Goal: Check status: Check status

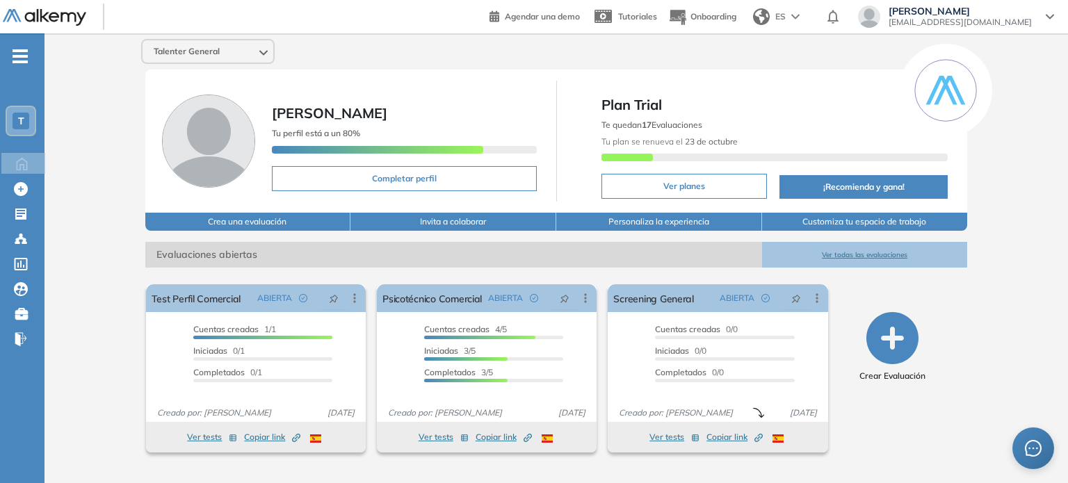
click at [17, 113] on div "T" at bounding box center [21, 121] width 17 height 17
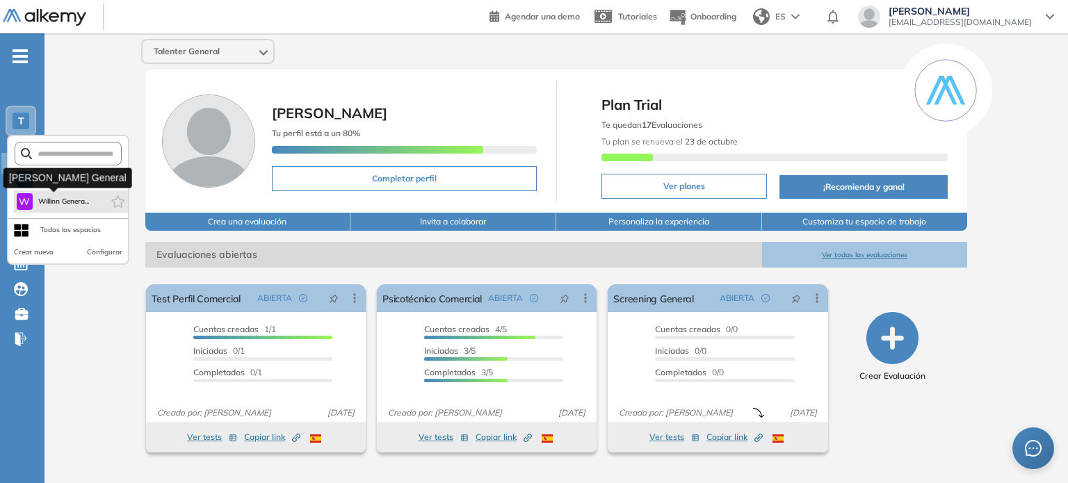
click at [47, 205] on span "Willinn Genera..." at bounding box center [63, 201] width 51 height 11
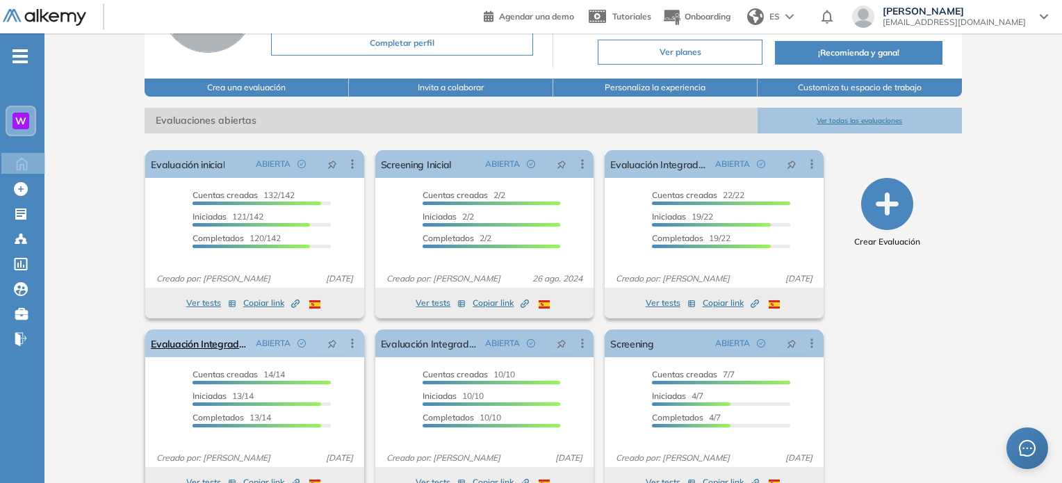
scroll to position [166, 0]
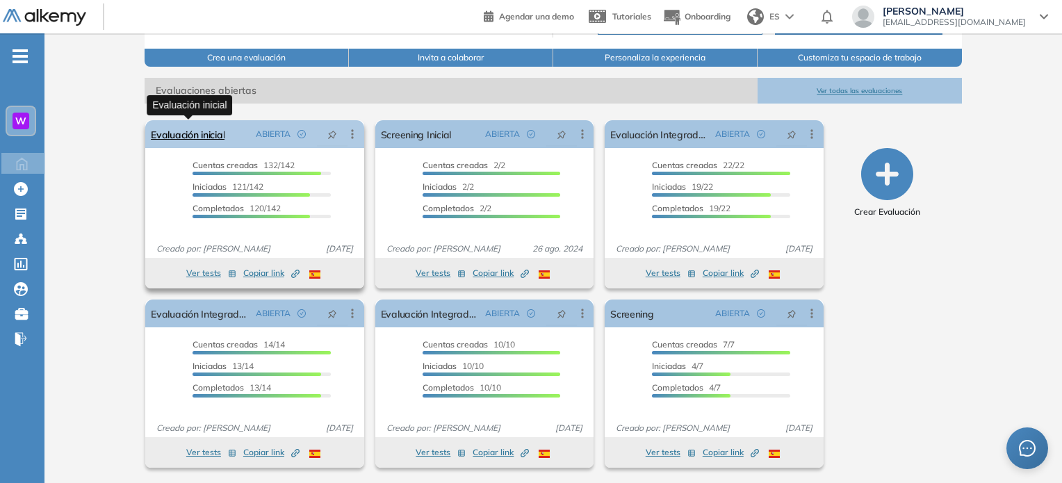
click at [187, 134] on link "Evaluación inicial" at bounding box center [188, 134] width 74 height 28
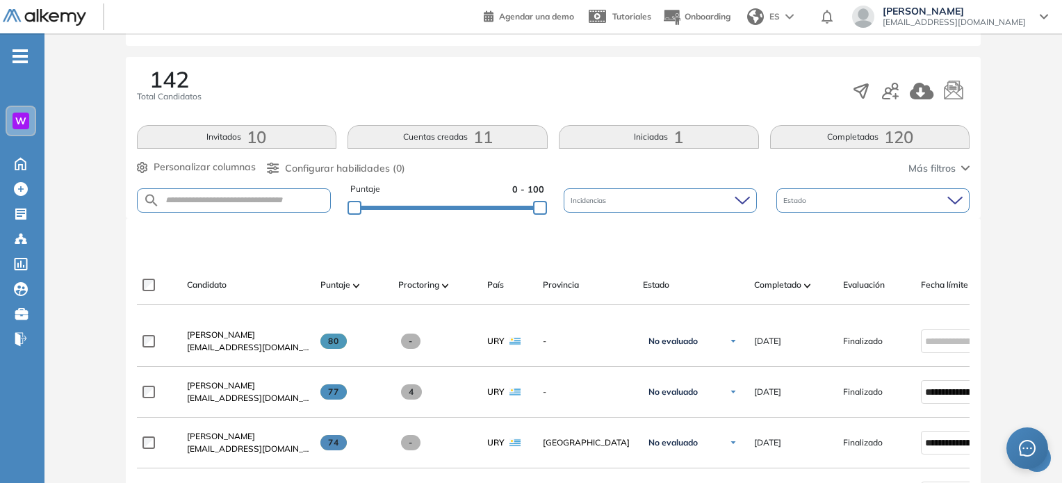
scroll to position [209, 0]
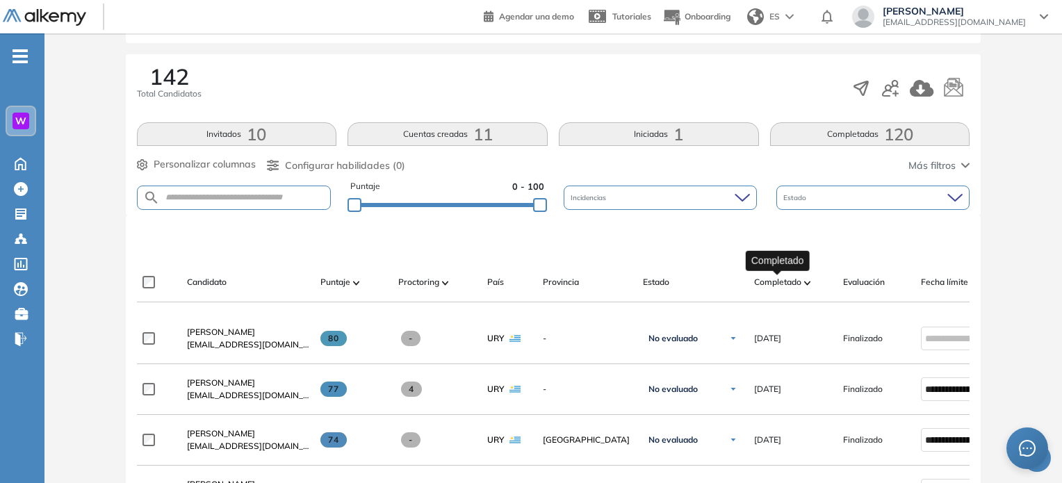
click at [801, 282] on span "Completado" at bounding box center [777, 282] width 47 height 13
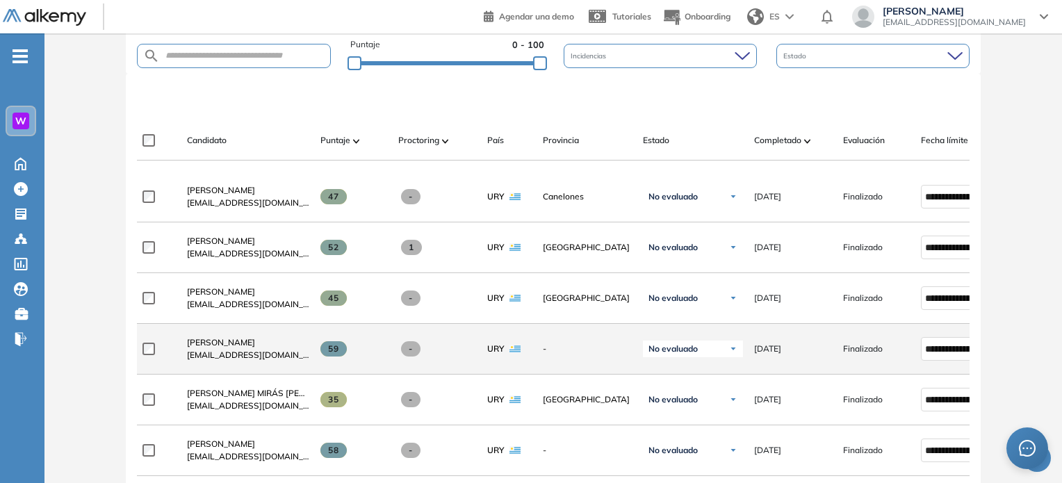
scroll to position [348, 0]
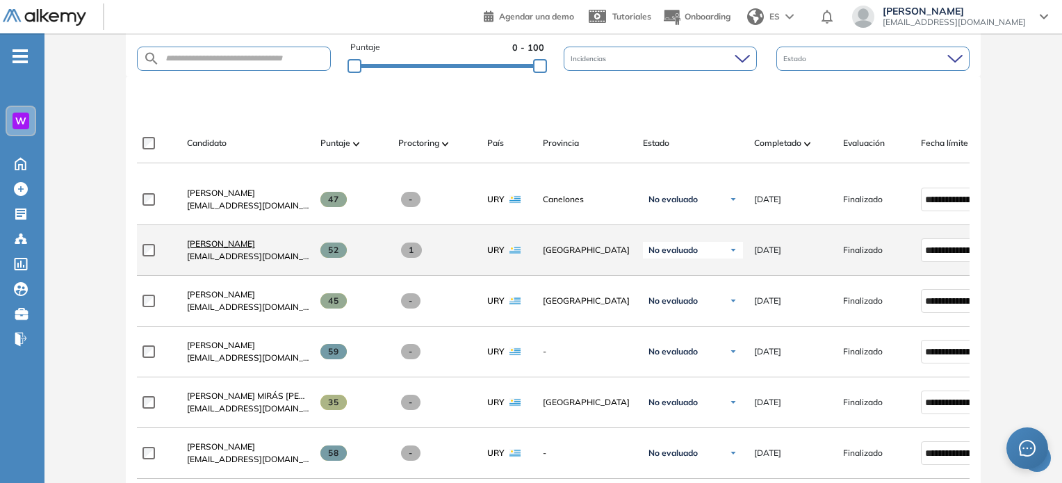
click at [218, 249] on span "Nicolas Mora" at bounding box center [221, 243] width 68 height 10
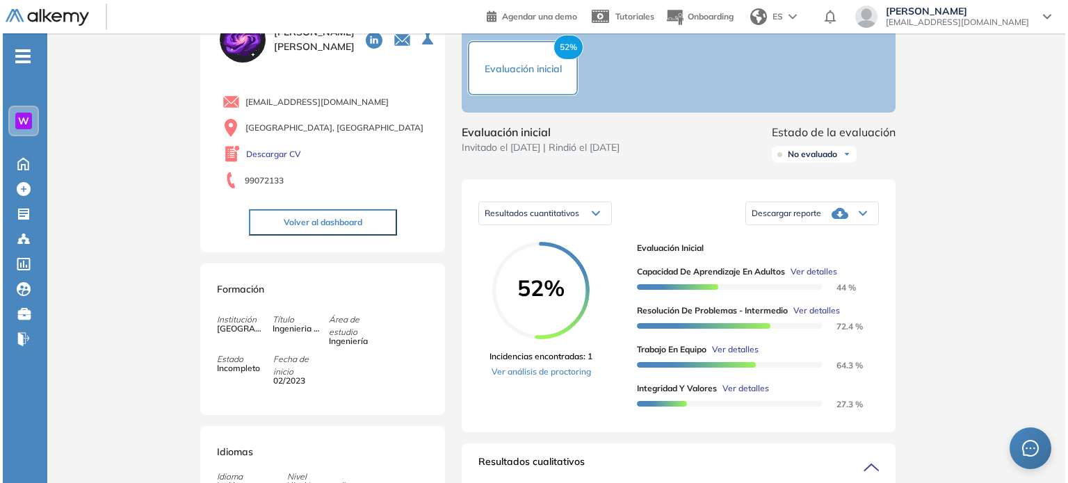
scroll to position [209, 0]
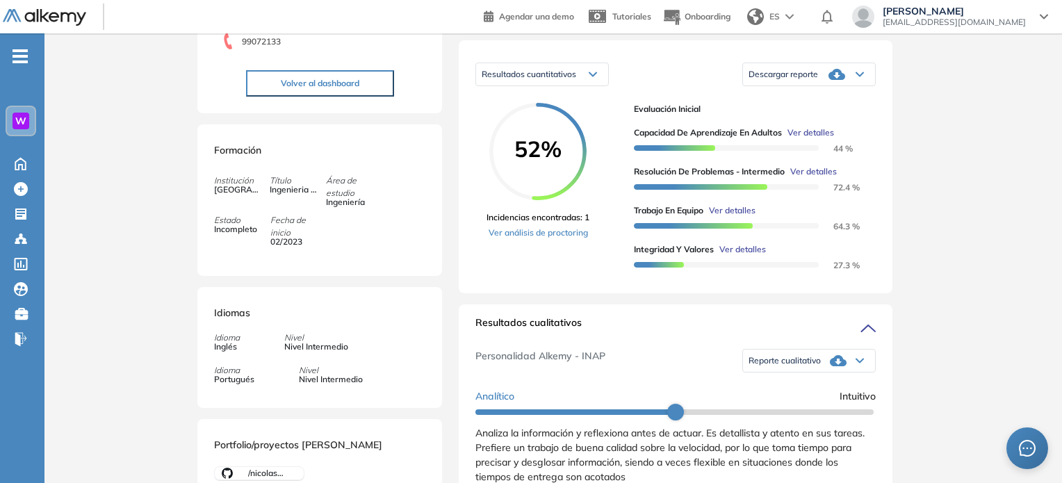
click at [726, 256] on span "Ver detalles" at bounding box center [743, 249] width 47 height 13
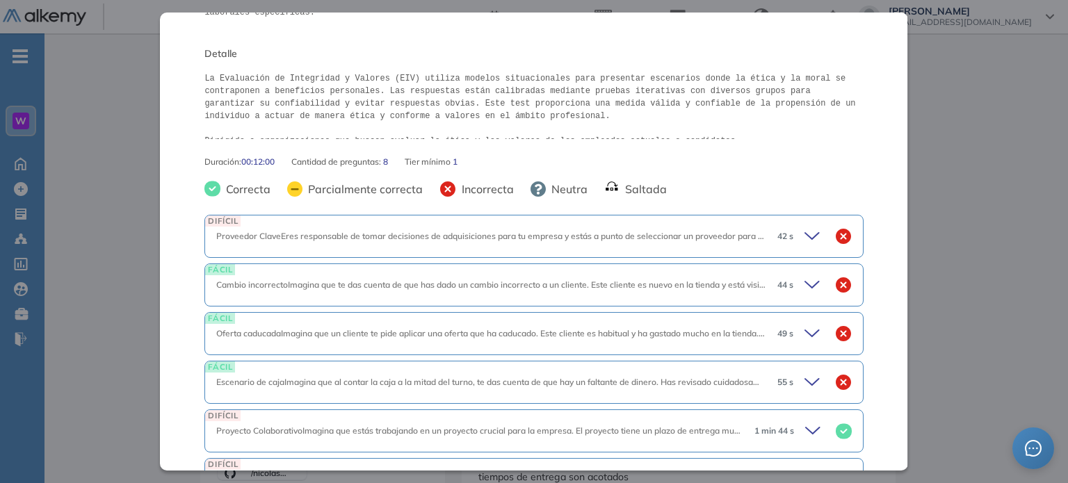
click at [804, 227] on icon at bounding box center [813, 236] width 19 height 19
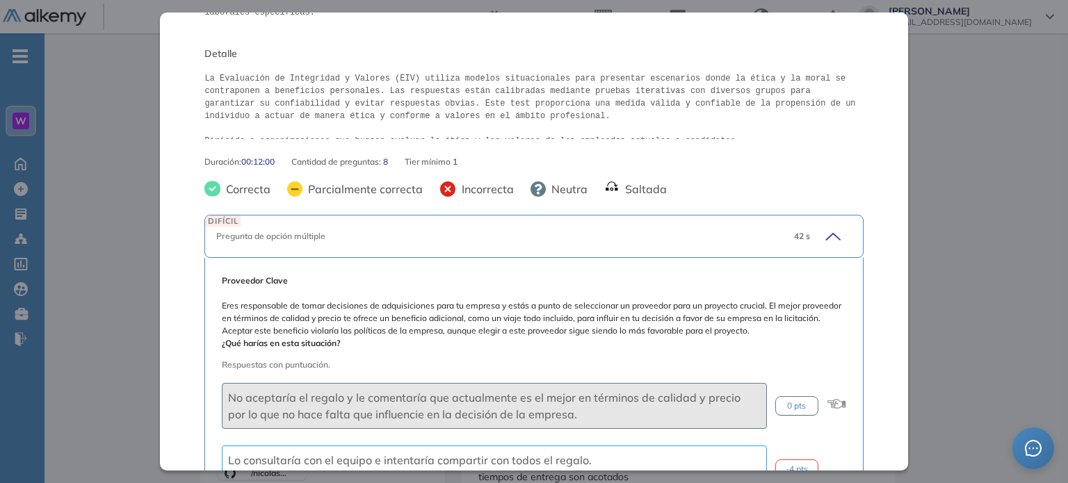
click at [822, 227] on icon at bounding box center [830, 236] width 19 height 19
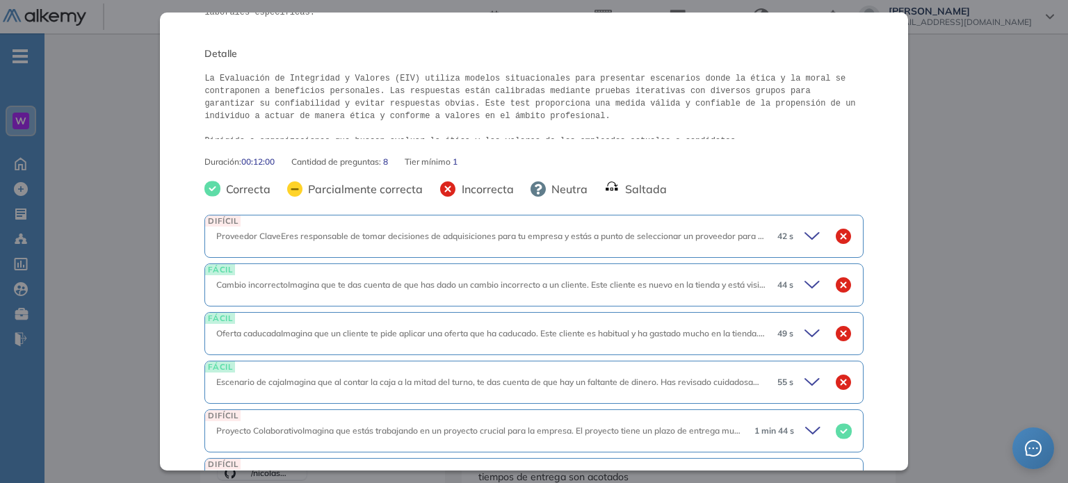
click at [804, 275] on icon at bounding box center [813, 284] width 19 height 19
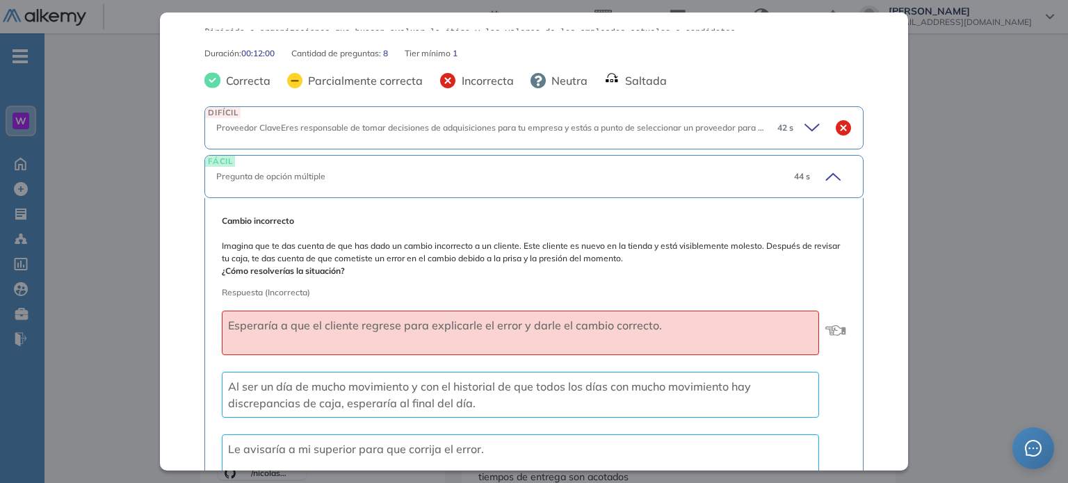
scroll to position [348, 0]
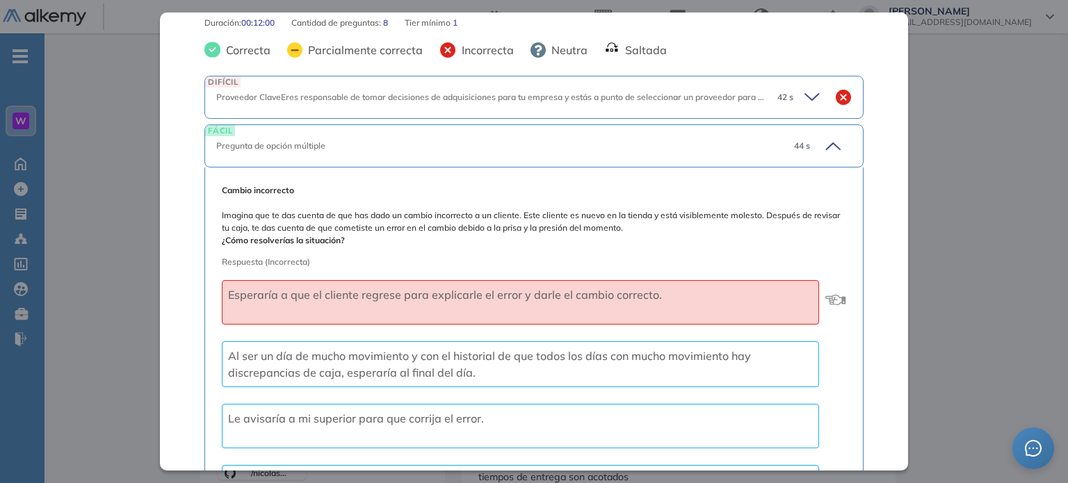
click at [826, 143] on icon at bounding box center [833, 146] width 14 height 6
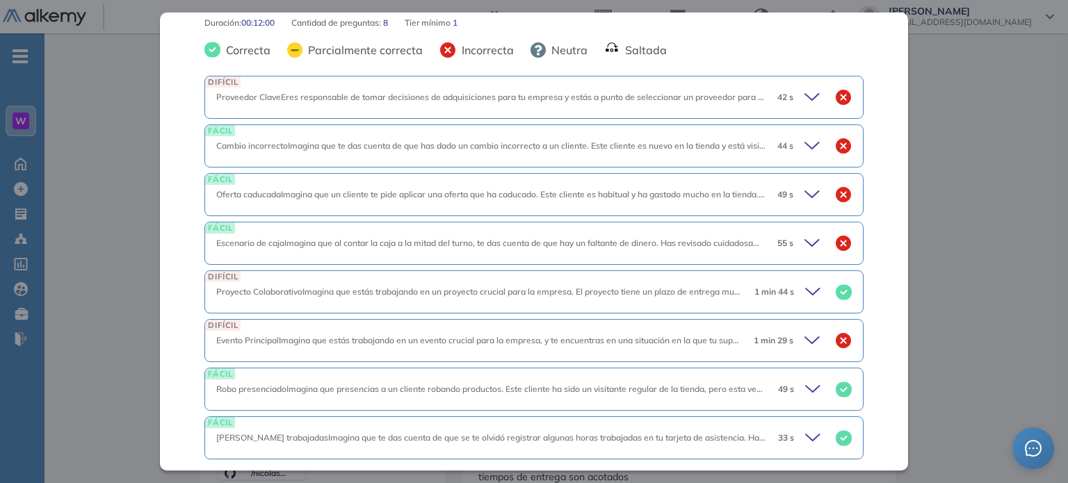
click at [805, 185] on icon at bounding box center [813, 194] width 19 height 19
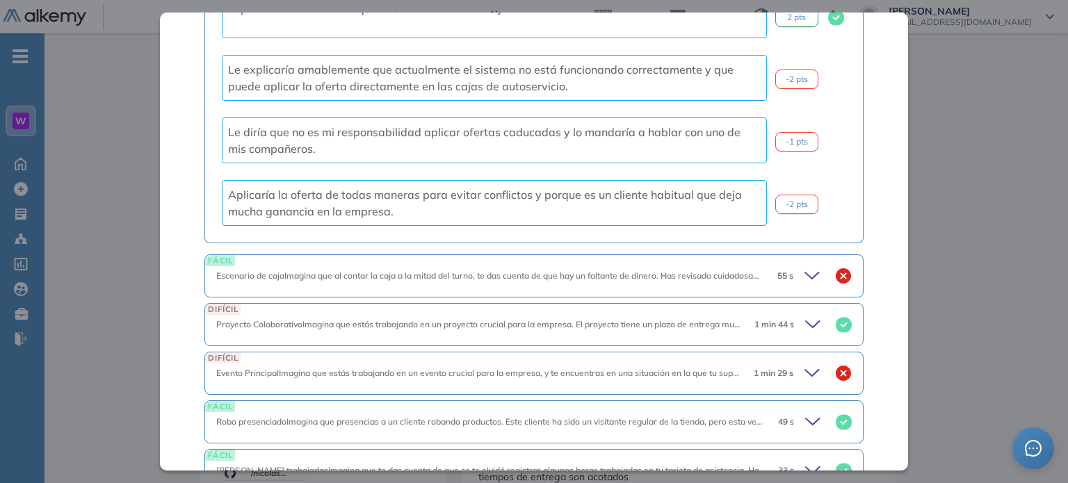
scroll to position [806, 0]
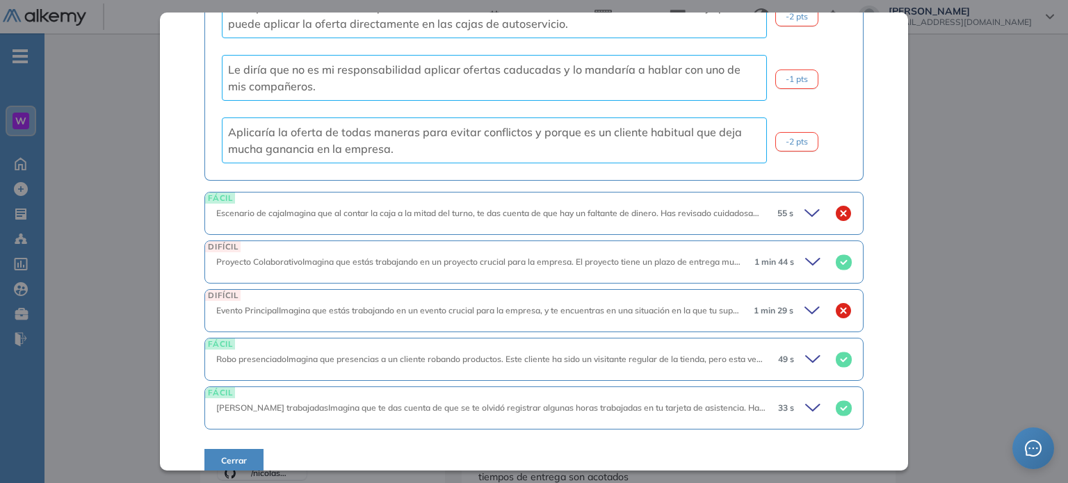
click at [799, 192] on div "FÁCIL Escenario de cajaImagina que al contar la caja a la mitad del turno, te d…" at bounding box center [533, 213] width 658 height 43
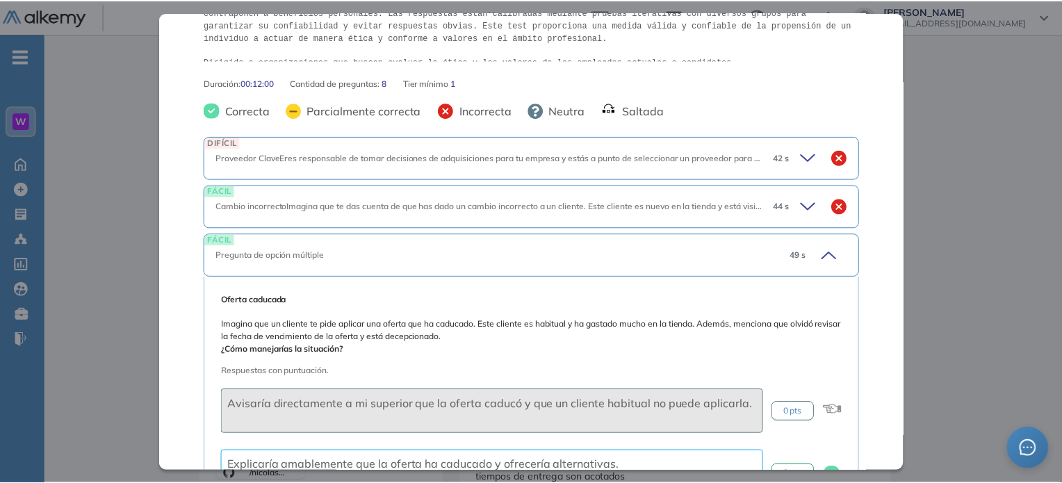
scroll to position [136, 0]
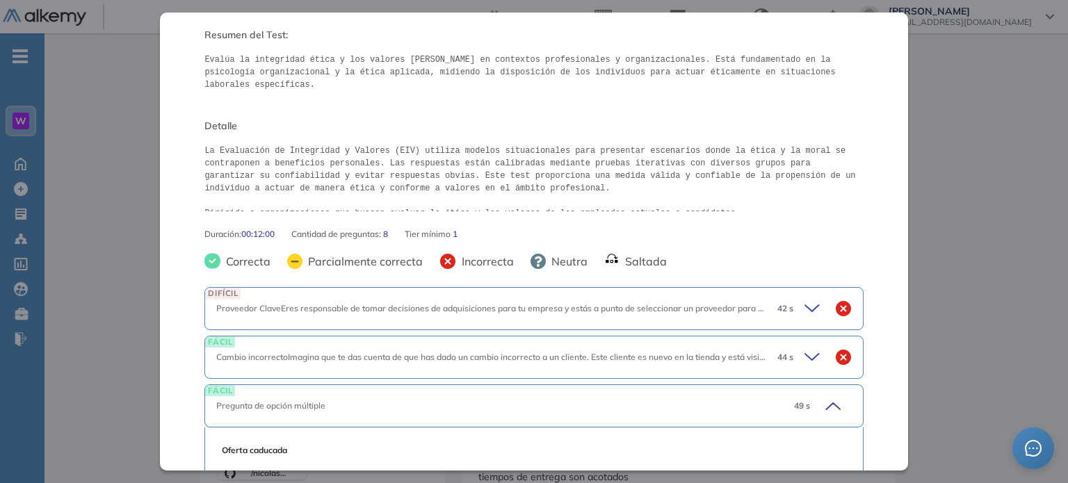
click at [1000, 161] on div "Inicio Alkymetrics Evaluaciones Dashboard Candidato Integridad y Valores Ética …" at bounding box center [555, 471] width 1023 height 1293
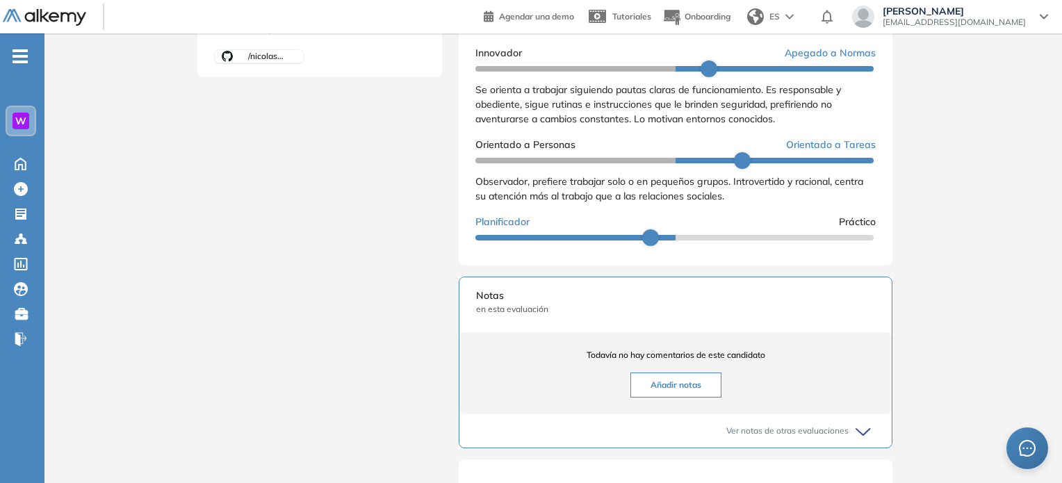
scroll to position [64, 0]
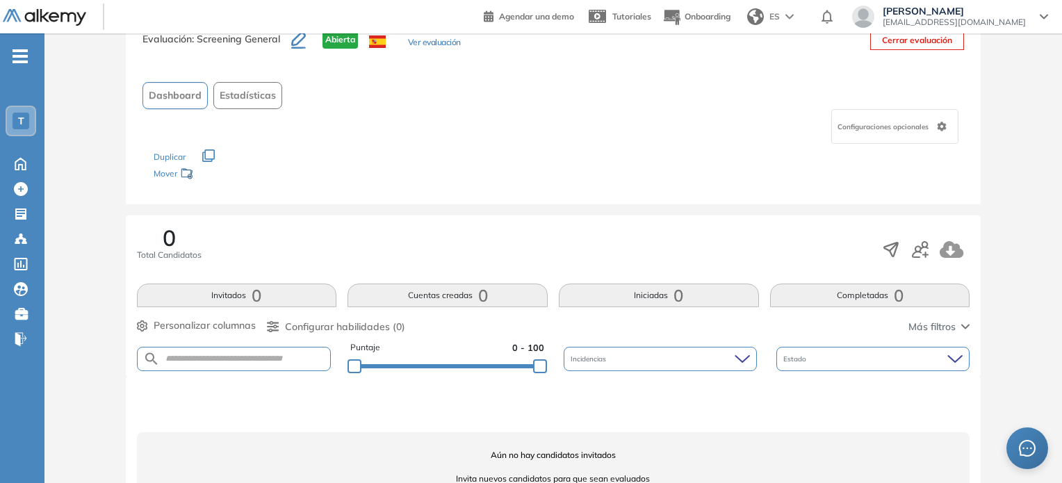
scroll to position [92, 0]
